Goal: Register for event/course

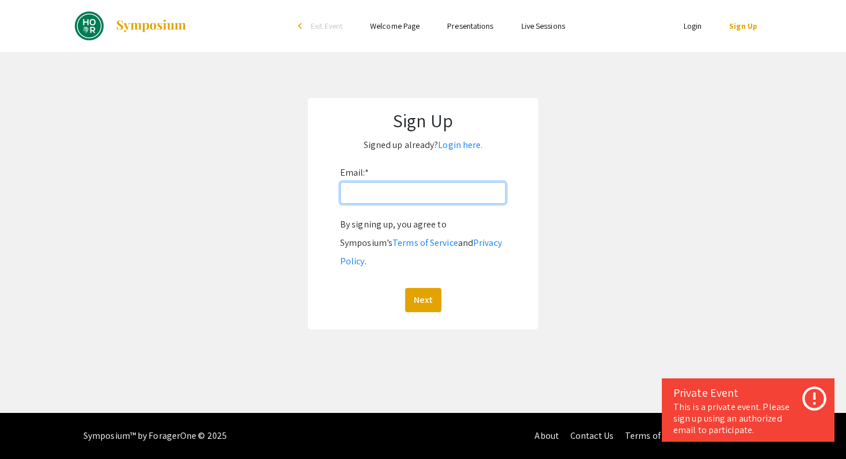
click at [386, 193] on input "Email: *" at bounding box center [423, 193] width 166 height 22
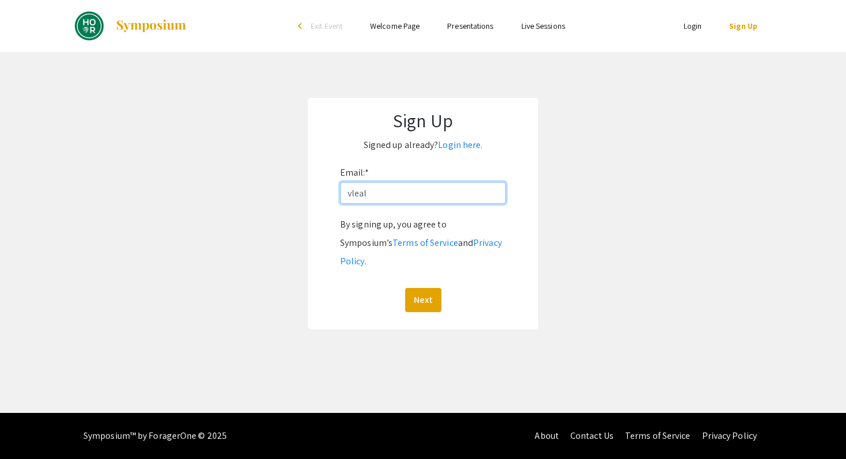
type input "[EMAIL_ADDRESS][DOMAIN_NAME]"
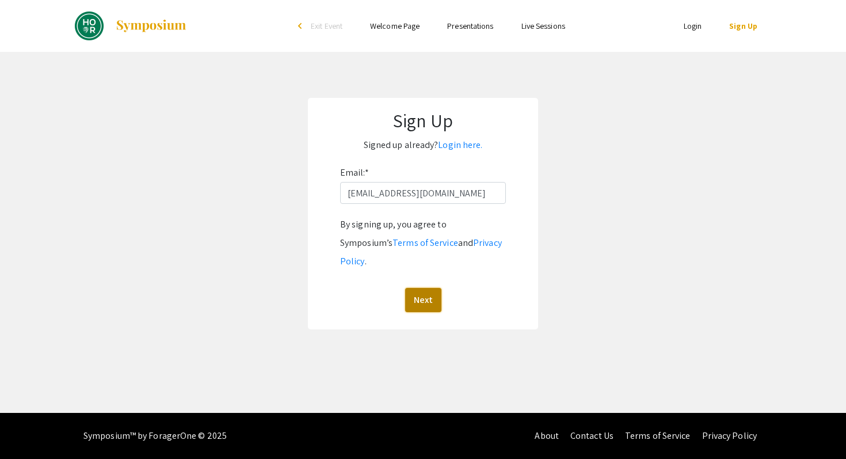
click at [435, 288] on button "Next" at bounding box center [423, 300] width 36 height 24
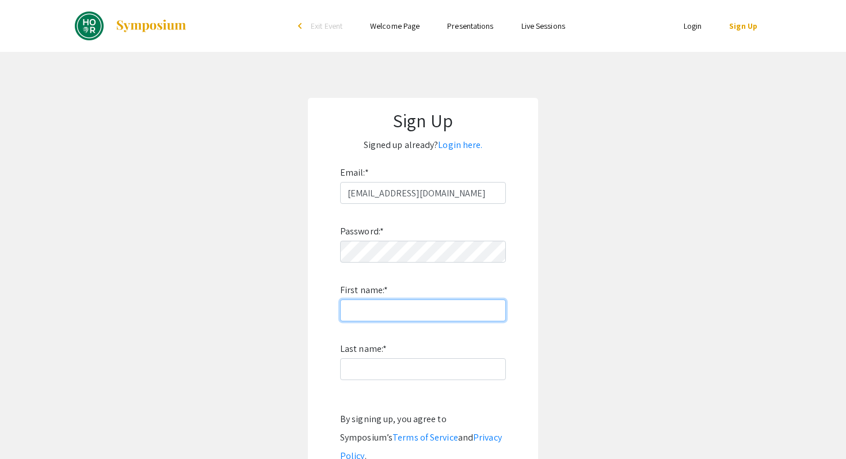
click at [431, 316] on input "First name: *" at bounding box center [423, 310] width 166 height 22
type input "Victorya"
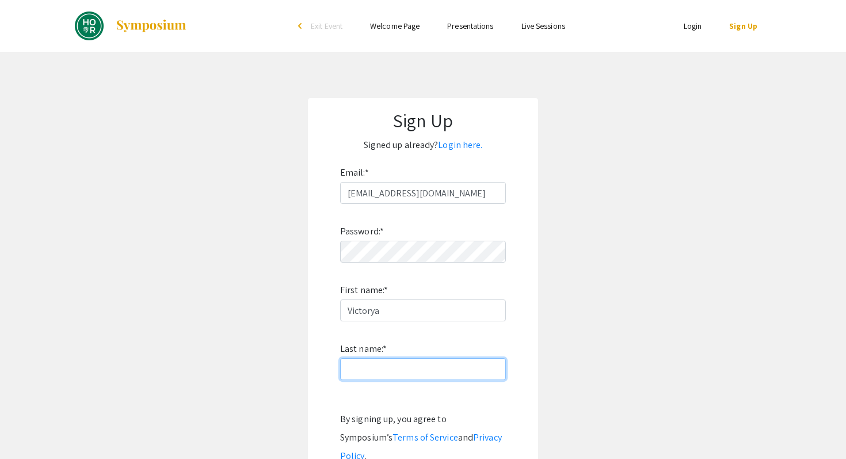
click at [372, 375] on input "Last name: *" at bounding box center [423, 369] width 166 height 22
type input "[PERSON_NAME]"
click at [592, 335] on app-signup "Sign Up Signed up already? Login here. Email: * [EMAIL_ADDRESS][DOMAIN_NAME] Pa…" at bounding box center [423, 311] width 846 height 426
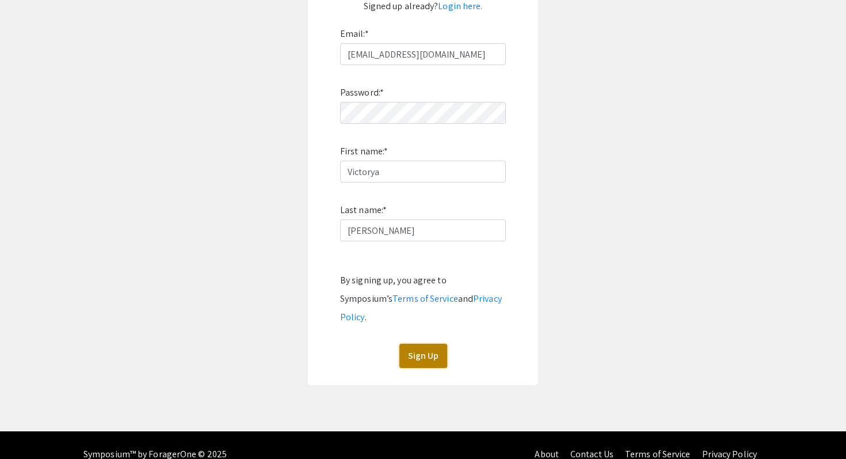
click at [420, 344] on button "Sign Up" at bounding box center [424, 356] width 48 height 24
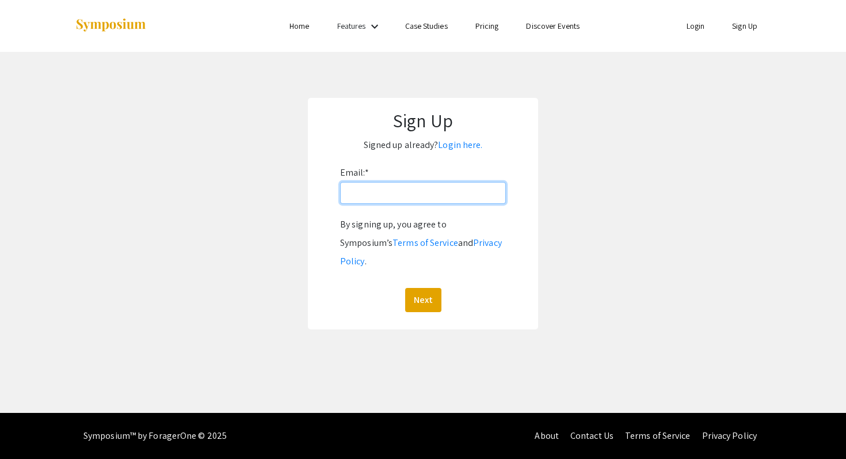
click at [450, 199] on input "Email: *" at bounding box center [423, 193] width 166 height 22
click at [590, 197] on app-signup "Sign Up Signed up already? Login here. Email: * By signing up, you agree to Sym…" at bounding box center [423, 213] width 846 height 231
click at [696, 27] on link "Login" at bounding box center [696, 26] width 18 height 10
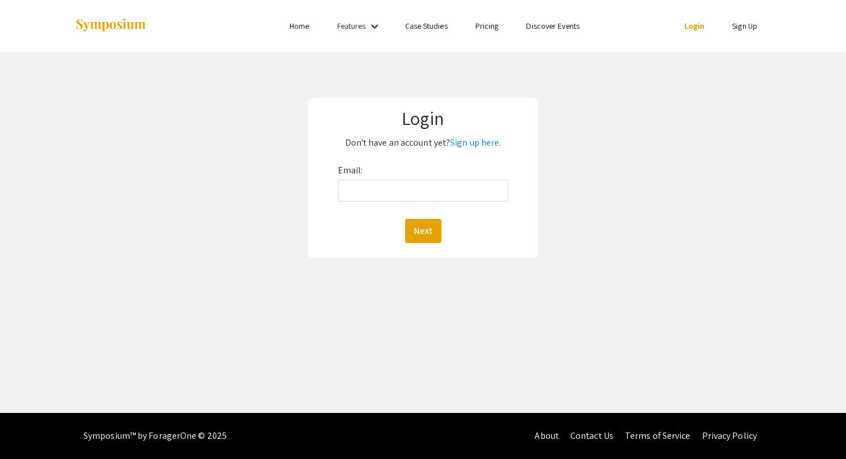
click at [424, 177] on div "Email: Next" at bounding box center [423, 202] width 171 height 82
click at [418, 196] on input "Email:" at bounding box center [423, 191] width 171 height 22
type input "[EMAIL_ADDRESS][DOMAIN_NAME]"
click at [427, 226] on button "Next" at bounding box center [423, 231] width 36 height 24
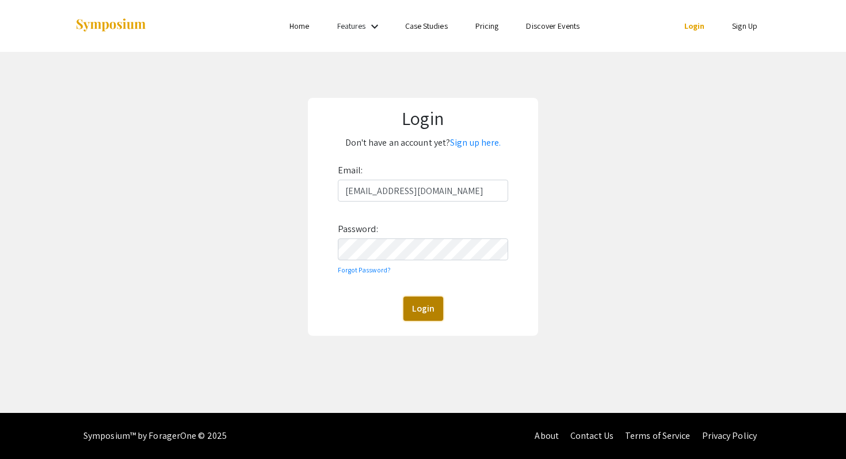
click at [417, 313] on button "Login" at bounding box center [424, 309] width 40 height 24
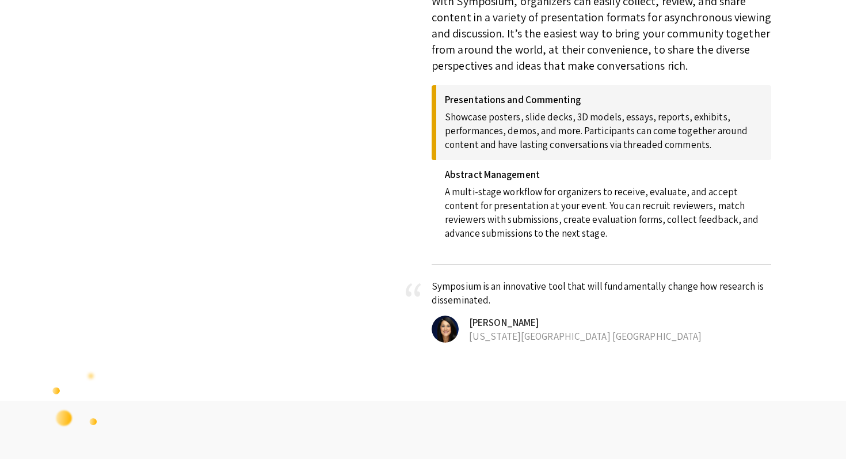
scroll to position [572, 0]
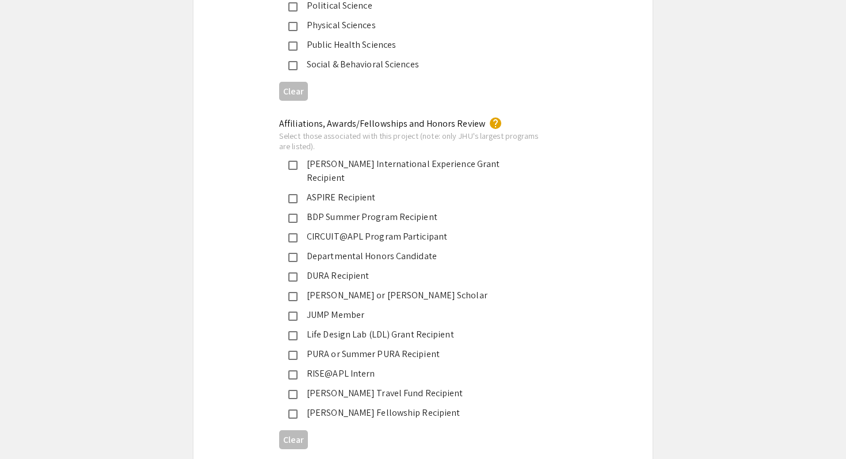
scroll to position [1750, 0]
click at [480, 287] on div "Hodson or Hodson-Gilliam Scholar" at bounding box center [419, 294] width 242 height 14
click at [459, 326] on div "Life Design Lab (LDL) Grant Recipient" at bounding box center [419, 333] width 242 height 14
click at [467, 326] on div "Life Design Lab (LDL) Grant Recipient" at bounding box center [419, 333] width 242 height 14
click at [456, 346] on div "PURA or Summer PURA Recipient" at bounding box center [419, 353] width 242 height 14
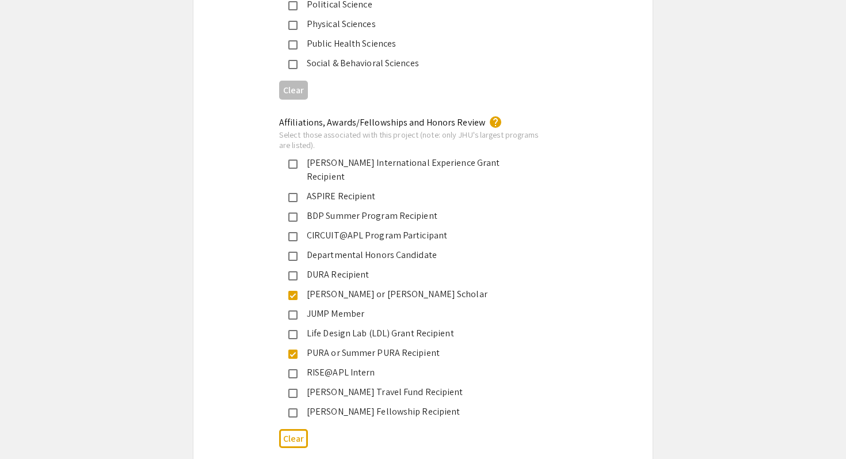
click at [738, 318] on app-submissions "Symposium Presentation Submission JHU: REAL Fall 2025 (formerly DREAMS) Please …" at bounding box center [423, 132] width 846 height 3634
click at [429, 346] on div "PURA or Summer PURA Recipient" at bounding box center [419, 353] width 242 height 14
click at [432, 209] on div "BDP Summer Program Recipient" at bounding box center [419, 216] width 242 height 14
click at [685, 275] on app-submissions "Symposium Presentation Submission JHU: REAL Fall 2025 (formerly DREAMS) Please …" at bounding box center [423, 132] width 846 height 3634
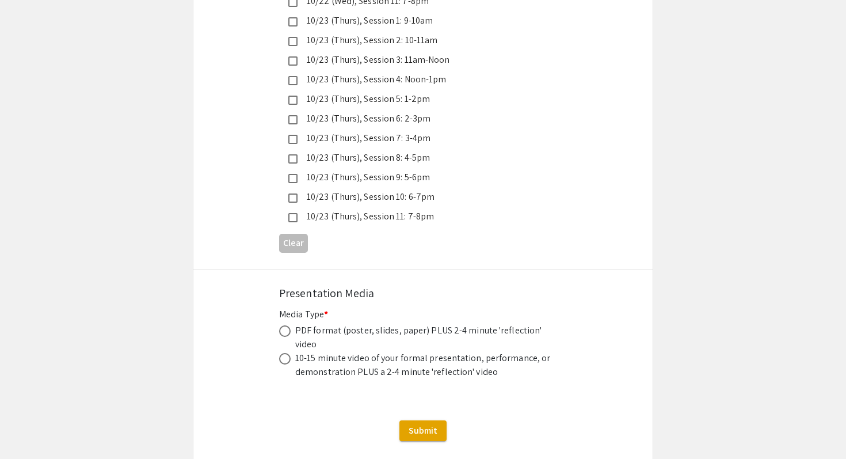
scroll to position [3233, 0]
